Goal: Find specific page/section: Find specific page/section

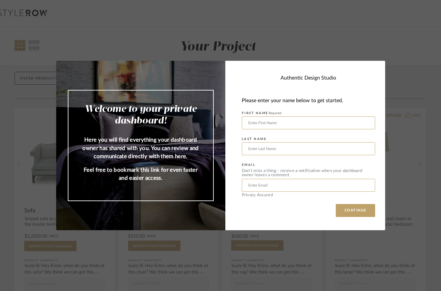
click at [366, 121] on input "text" at bounding box center [308, 122] width 133 height 13
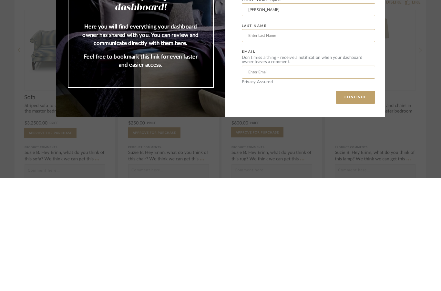
type input "[PERSON_NAME]"
click at [329, 142] on input "text" at bounding box center [308, 148] width 133 height 13
type input "[PERSON_NAME]"
click at [346, 179] on input "text" at bounding box center [308, 185] width 133 height 13
click at [320, 179] on input "text" at bounding box center [308, 185] width 133 height 13
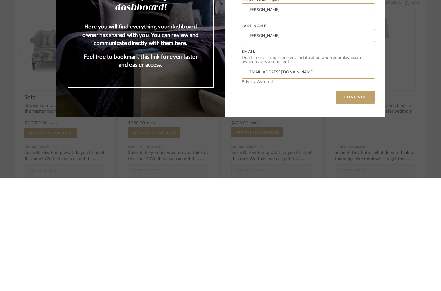
type input "[EMAIL_ADDRESS][DOMAIN_NAME]"
click at [366, 204] on button "CONTINUE" at bounding box center [355, 210] width 39 height 13
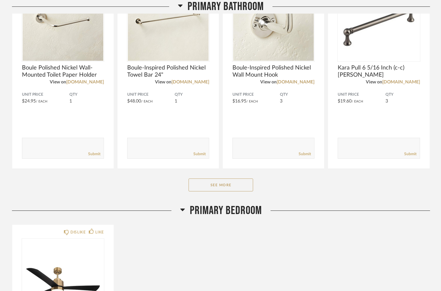
scroll to position [1630, 0]
click at [234, 184] on button "See More" at bounding box center [221, 184] width 65 height 13
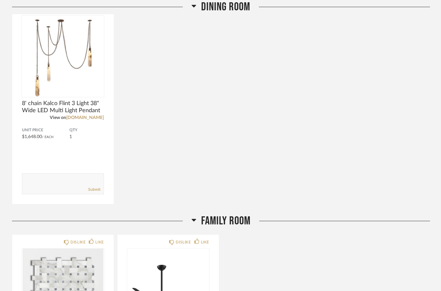
scroll to position [642, 0]
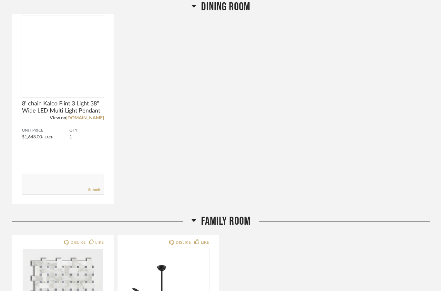
click at [0, 0] on img at bounding box center [0, 0] width 0 height 0
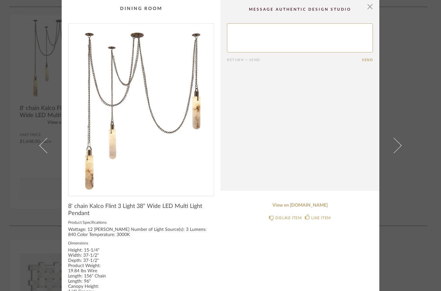
scroll to position [0, 0]
click at [178, 98] on img "0" at bounding box center [140, 107] width 145 height 167
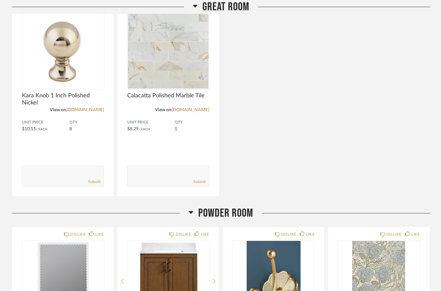
scroll to position [1104, 0]
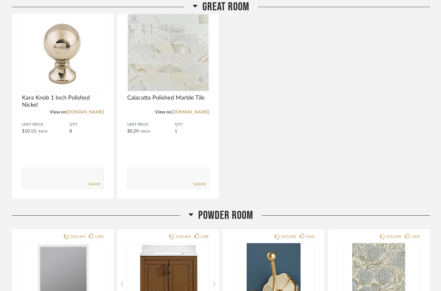
click at [192, 149] on div "Comments: Submit" at bounding box center [168, 167] width 82 height 43
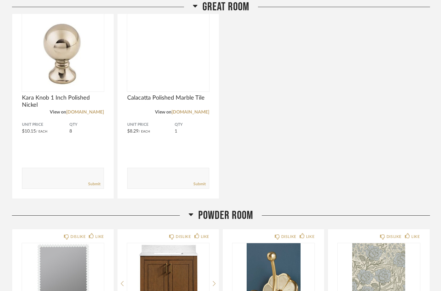
click at [0, 0] on img at bounding box center [0, 0] width 0 height 0
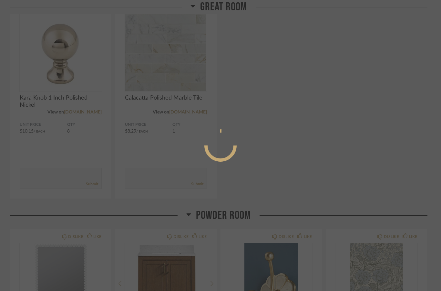
scroll to position [0, 0]
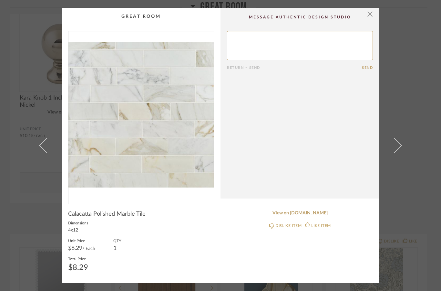
click at [426, 143] on div "× Return = Send Send Calacatta Polished Marble Tile Dimensions 4x12 Unit Price …" at bounding box center [220, 145] width 441 height 291
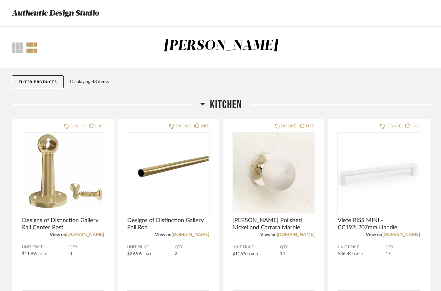
scroll to position [1104, 0]
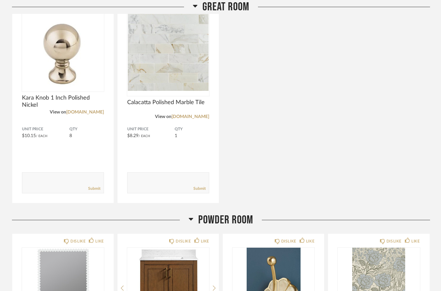
click at [425, 129] on div "DISLIKE LIKE Kara Knob 1 Inch Polished Nickel View on [DOMAIN_NAME] Unit Price …" at bounding box center [221, 99] width 418 height 207
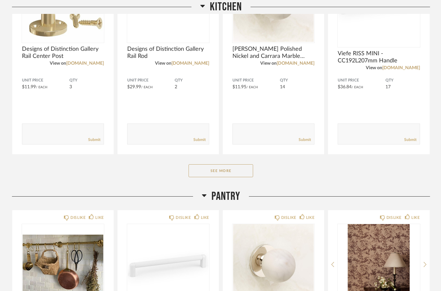
scroll to position [196, 0]
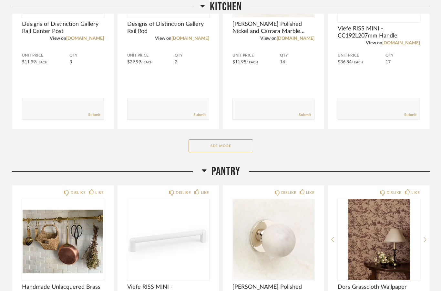
click at [230, 149] on button "See More" at bounding box center [221, 145] width 65 height 13
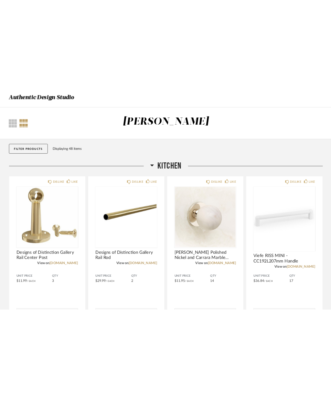
scroll to position [0, 0]
